Goal: Information Seeking & Learning: Learn about a topic

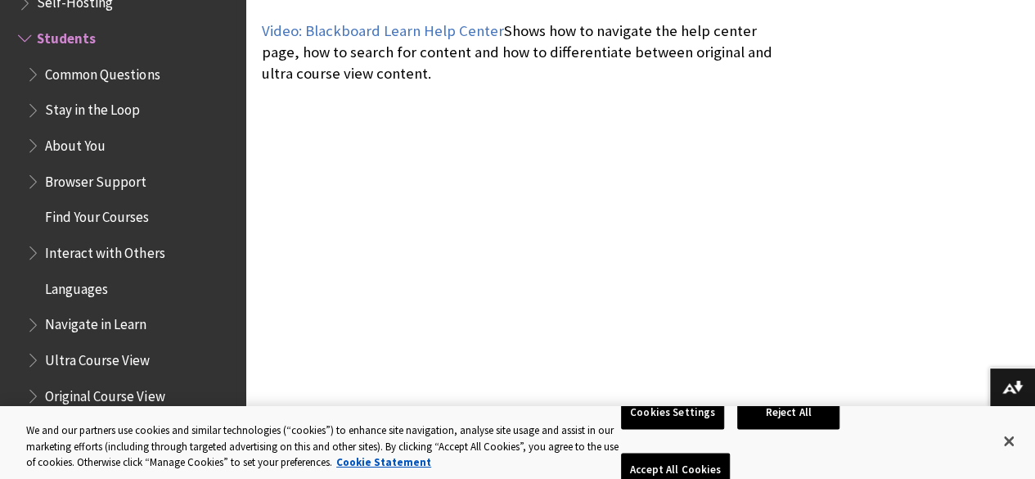
click at [106, 146] on span "About You" at bounding box center [130, 146] width 209 height 28
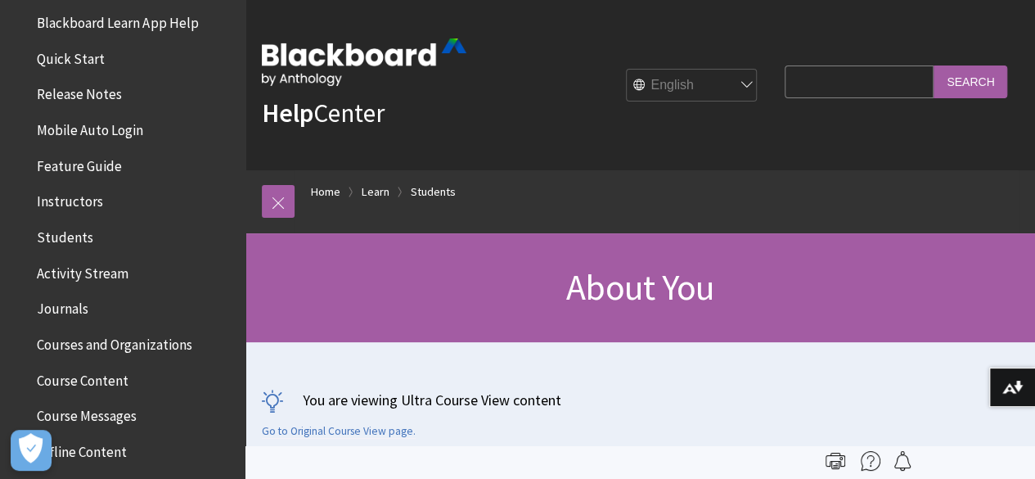
scroll to position [189, 0]
click at [108, 200] on span "Instructors" at bounding box center [127, 201] width 218 height 28
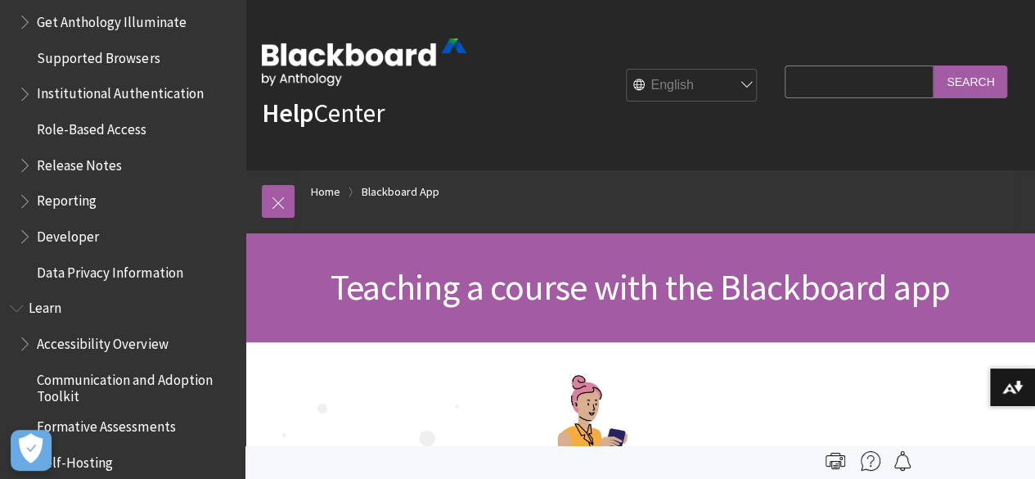
scroll to position [1146, 0]
